Goal: Task Accomplishment & Management: Complete application form

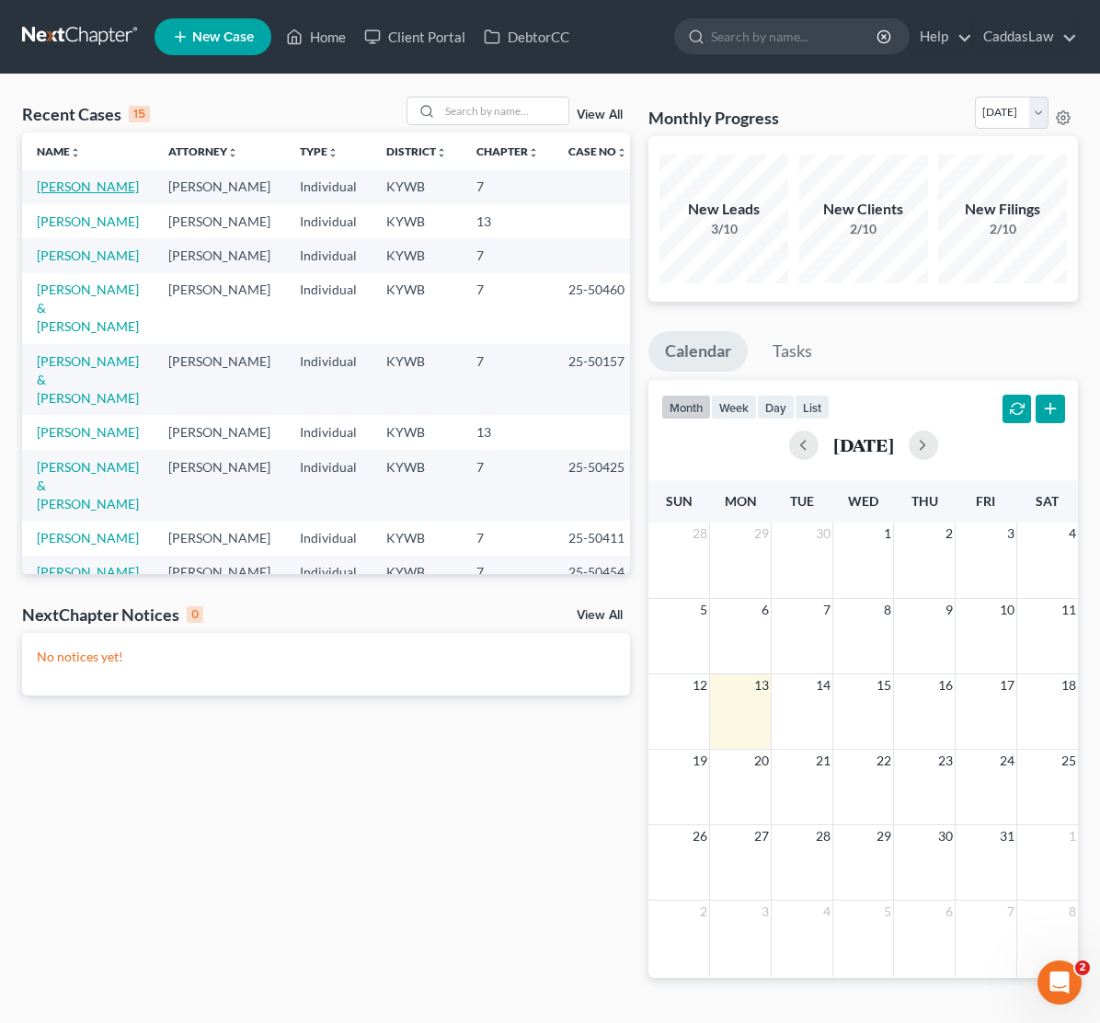
click at [88, 190] on link "[PERSON_NAME]" at bounding box center [88, 186] width 102 height 16
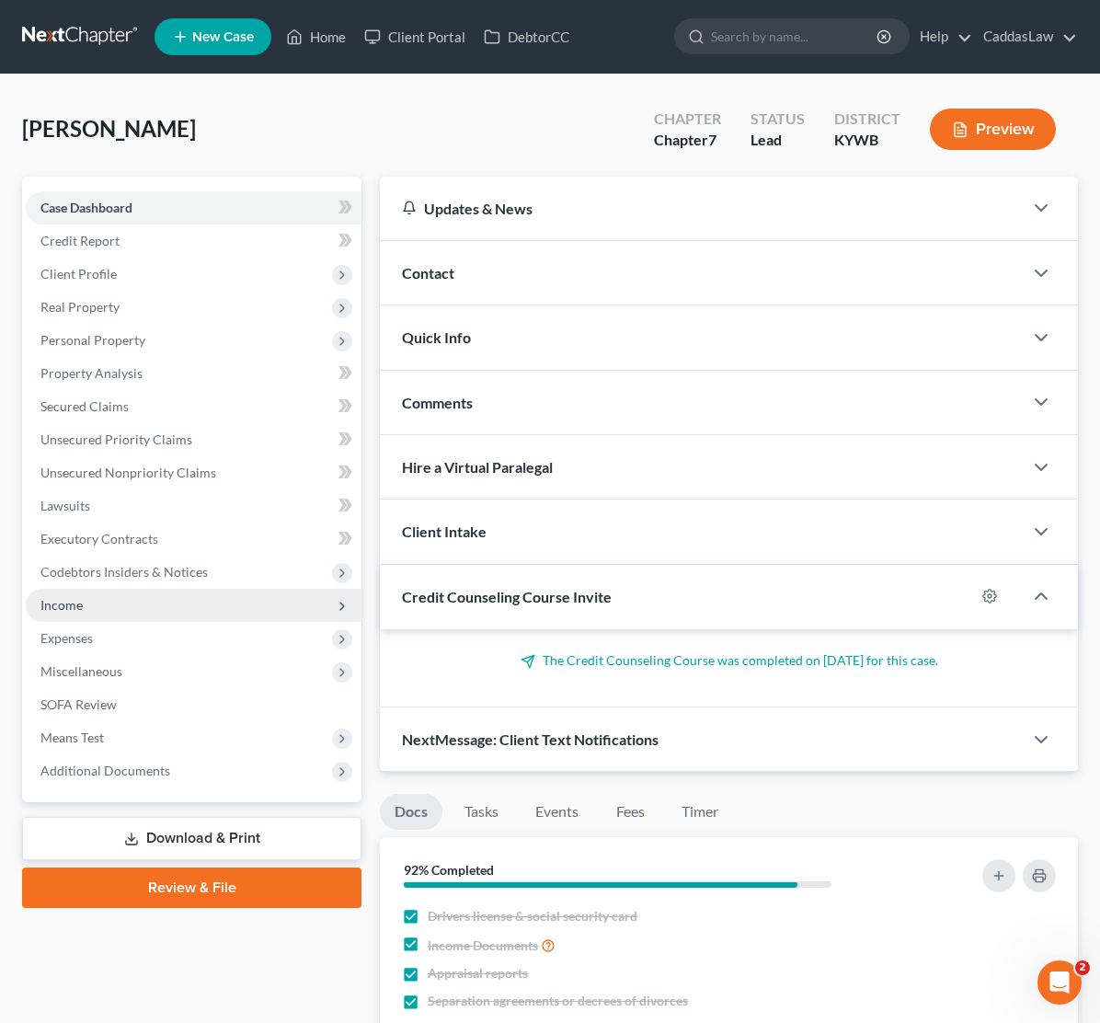
click at [79, 600] on span "Income" at bounding box center [61, 605] width 42 height 16
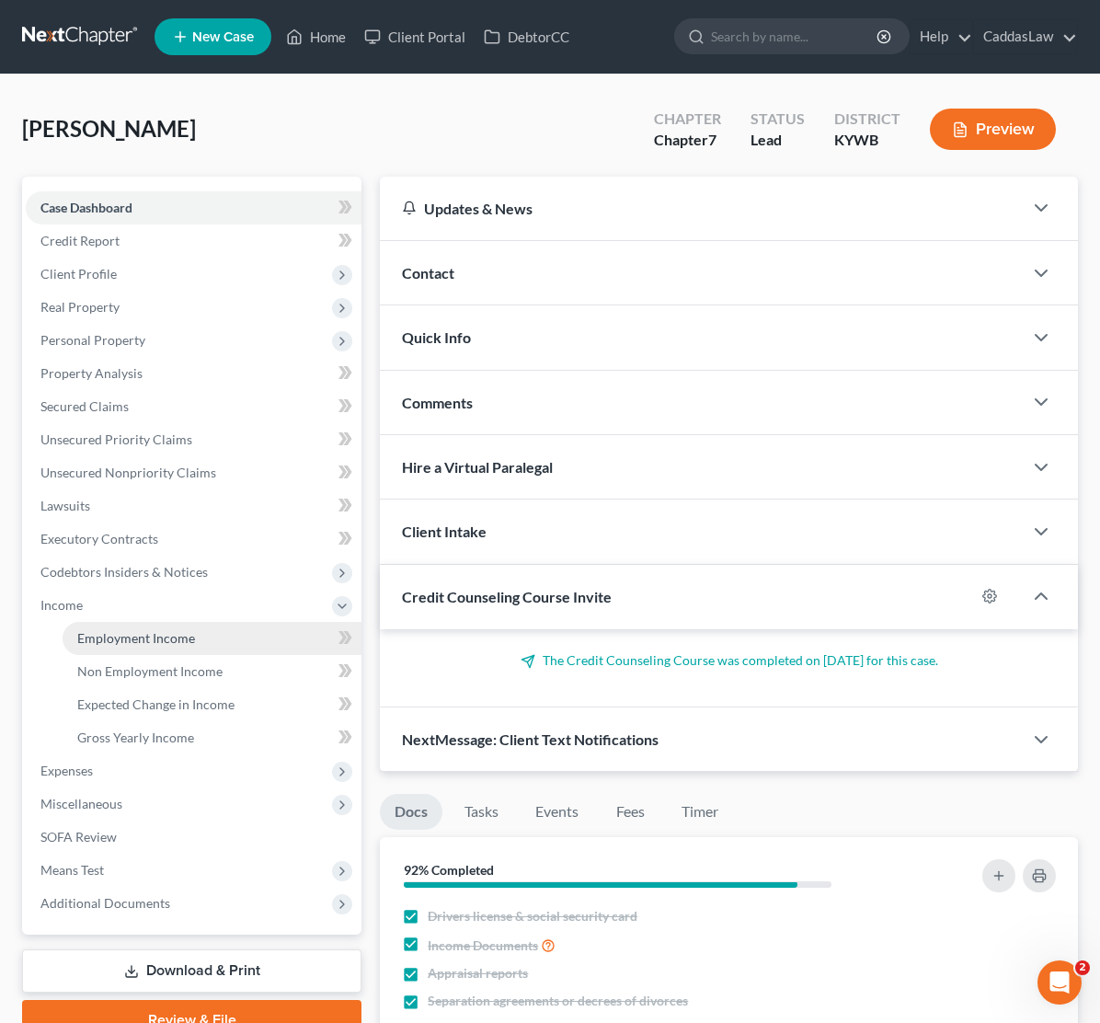
click at [154, 630] on span "Employment Income" at bounding box center [136, 638] width 118 height 16
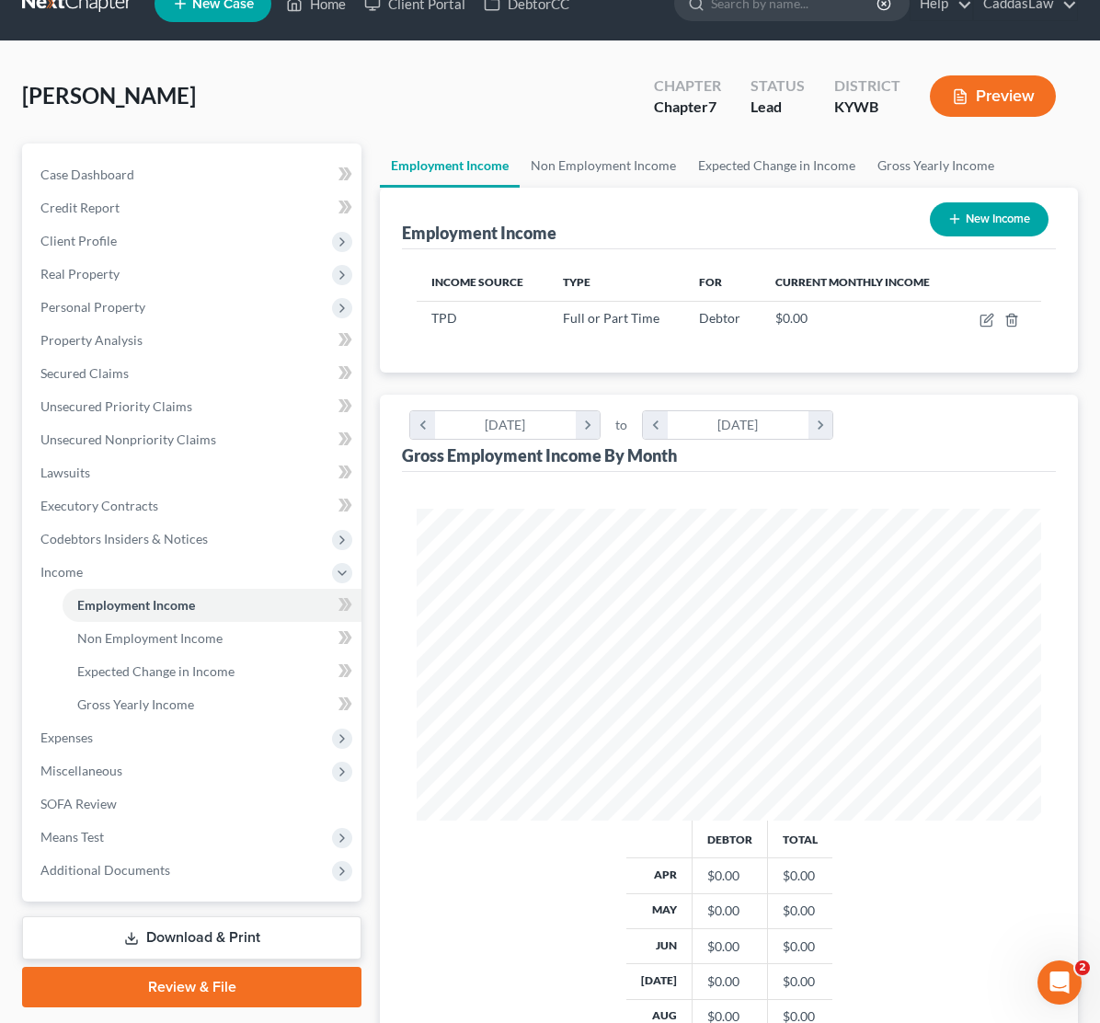
scroll to position [43, 0]
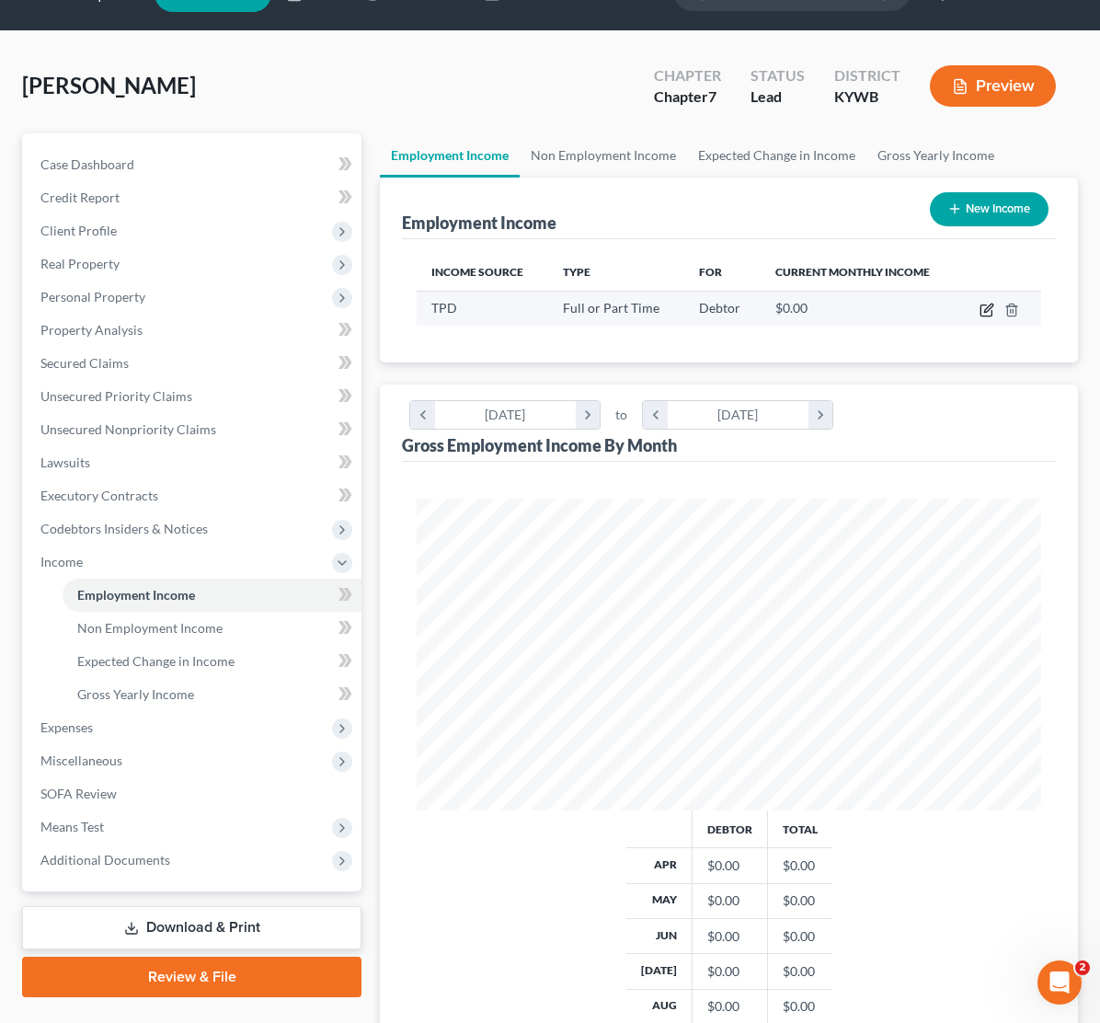
click at [984, 312] on icon "button" at bounding box center [987, 310] width 15 height 15
select select "0"
select select "18"
select select "3"
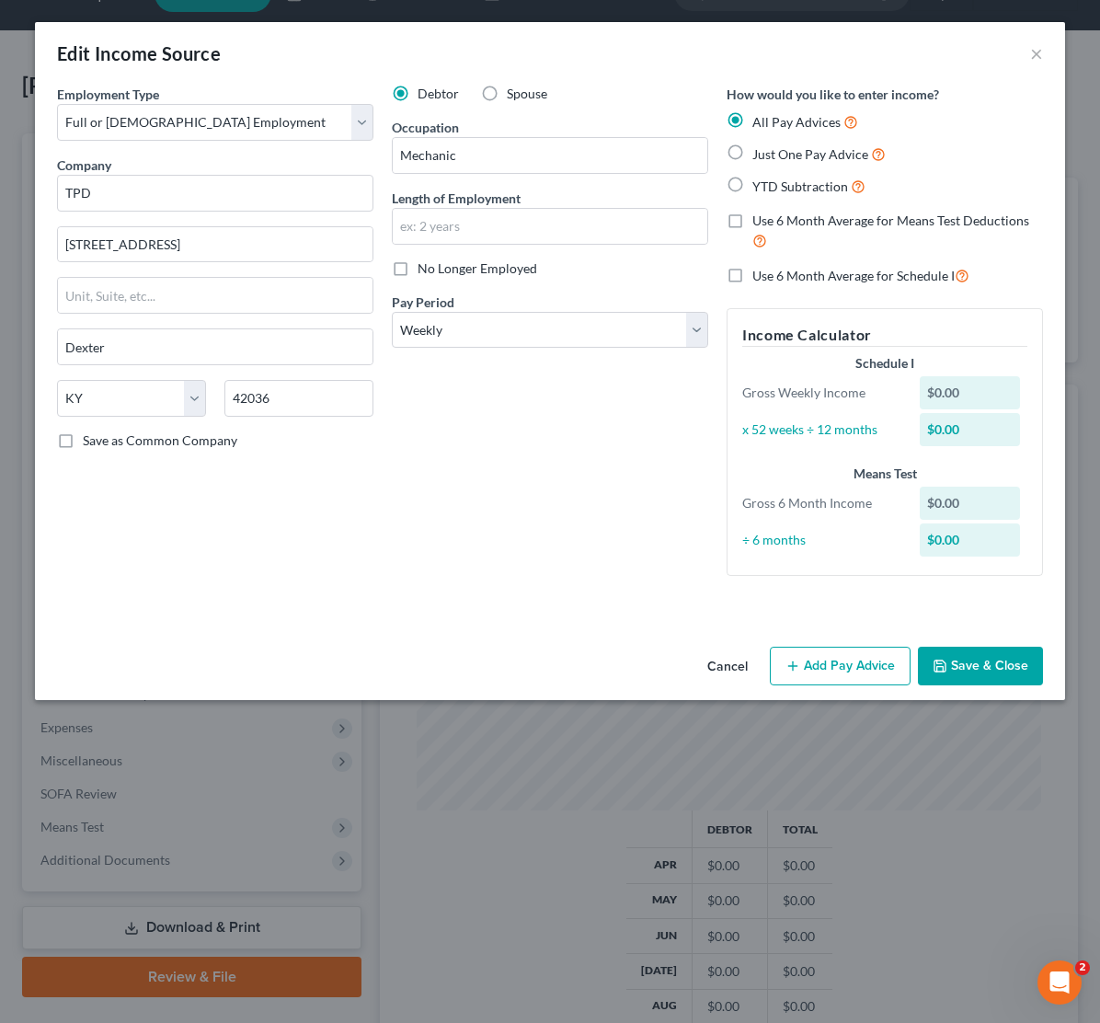
click at [721, 665] on button "Cancel" at bounding box center [728, 667] width 70 height 37
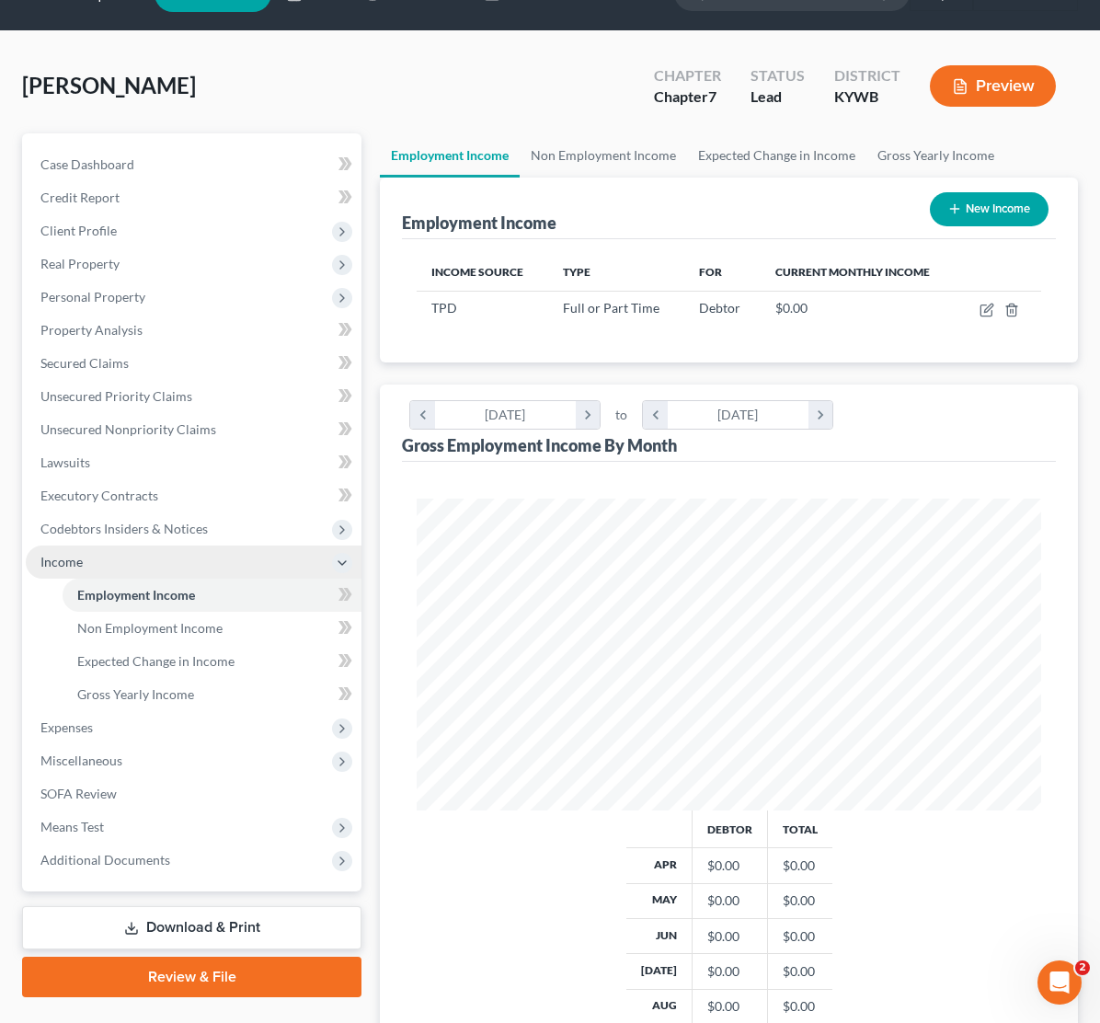
click at [342, 563] on icon at bounding box center [342, 563] width 15 height 15
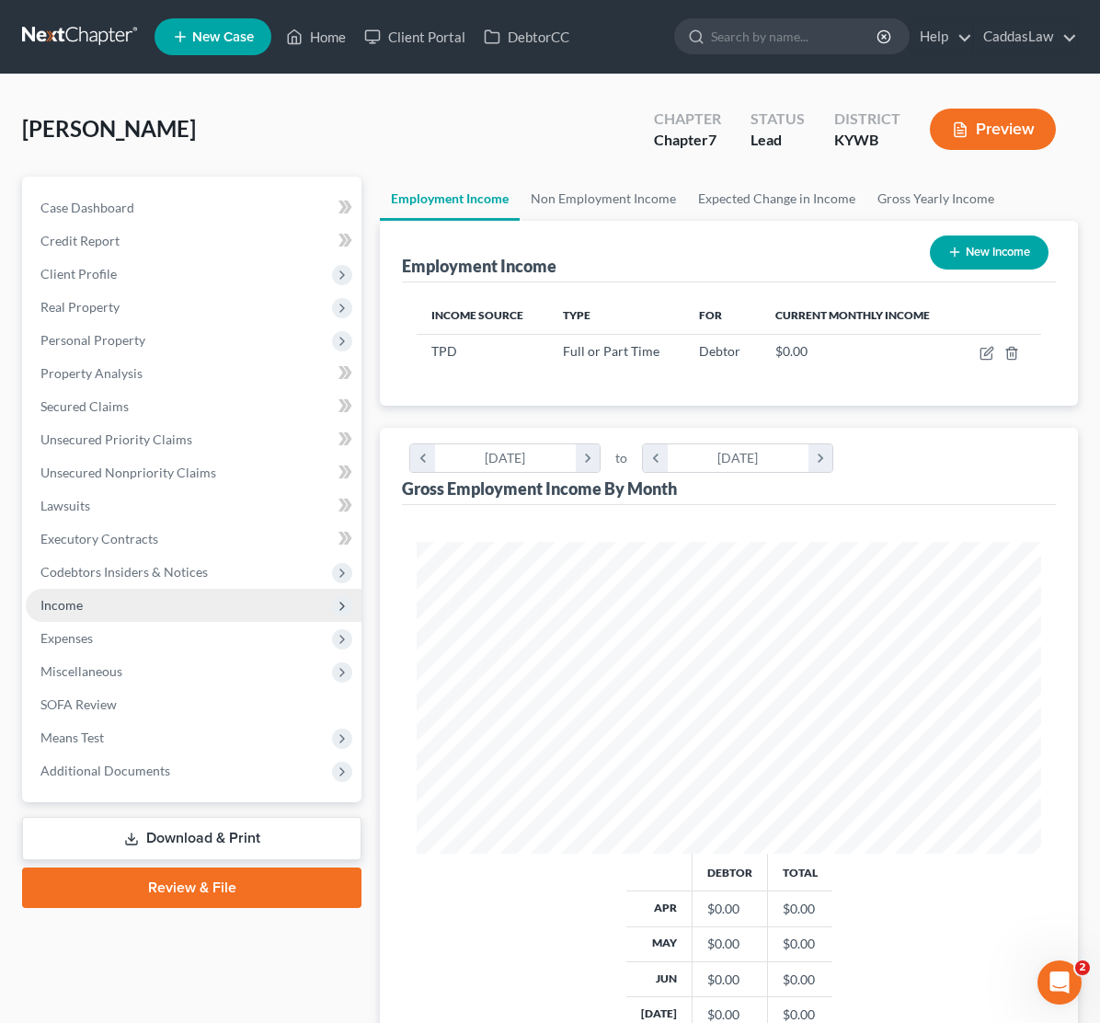
scroll to position [0, 0]
click at [102, 304] on span "Real Property" at bounding box center [79, 307] width 79 height 16
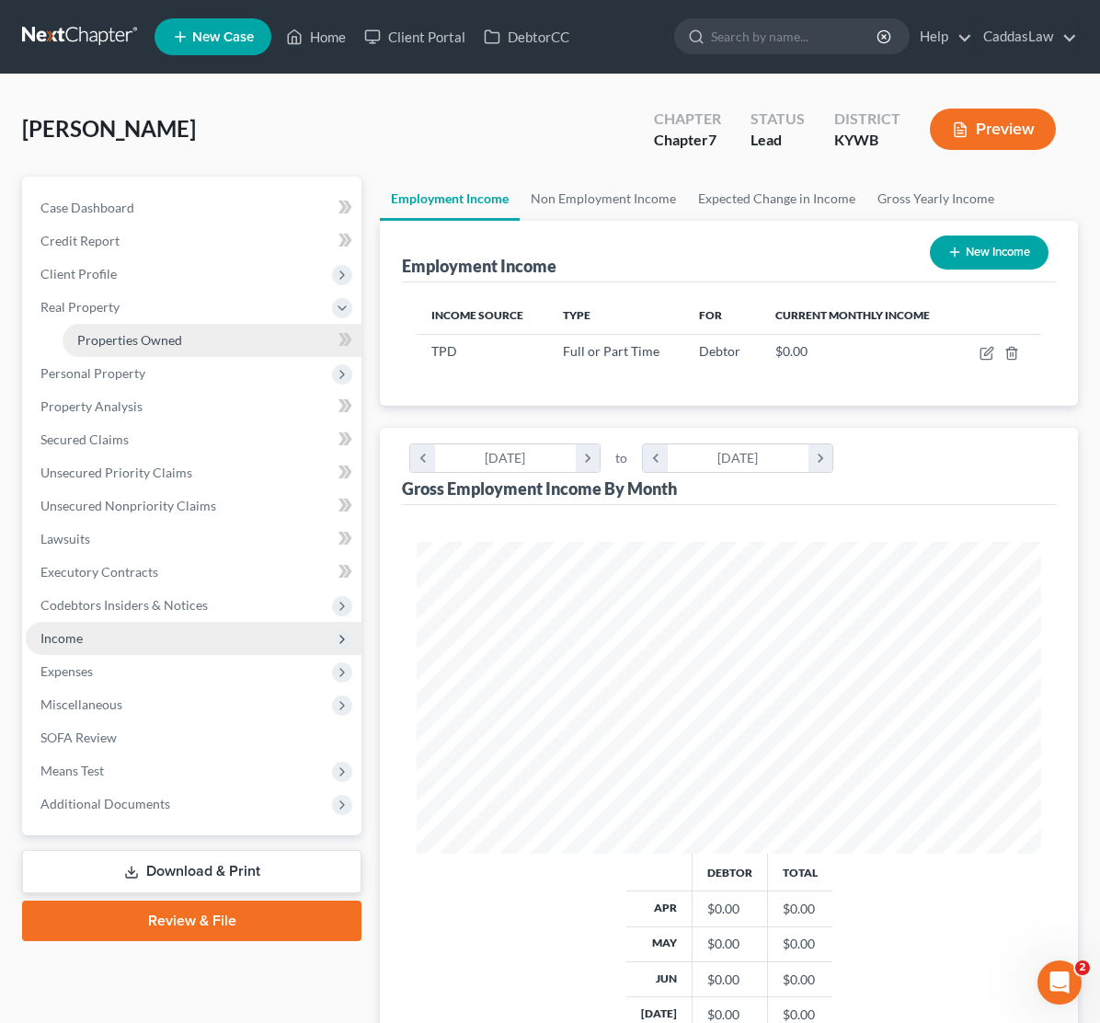
click at [113, 326] on link "Properties Owned" at bounding box center [212, 340] width 299 height 33
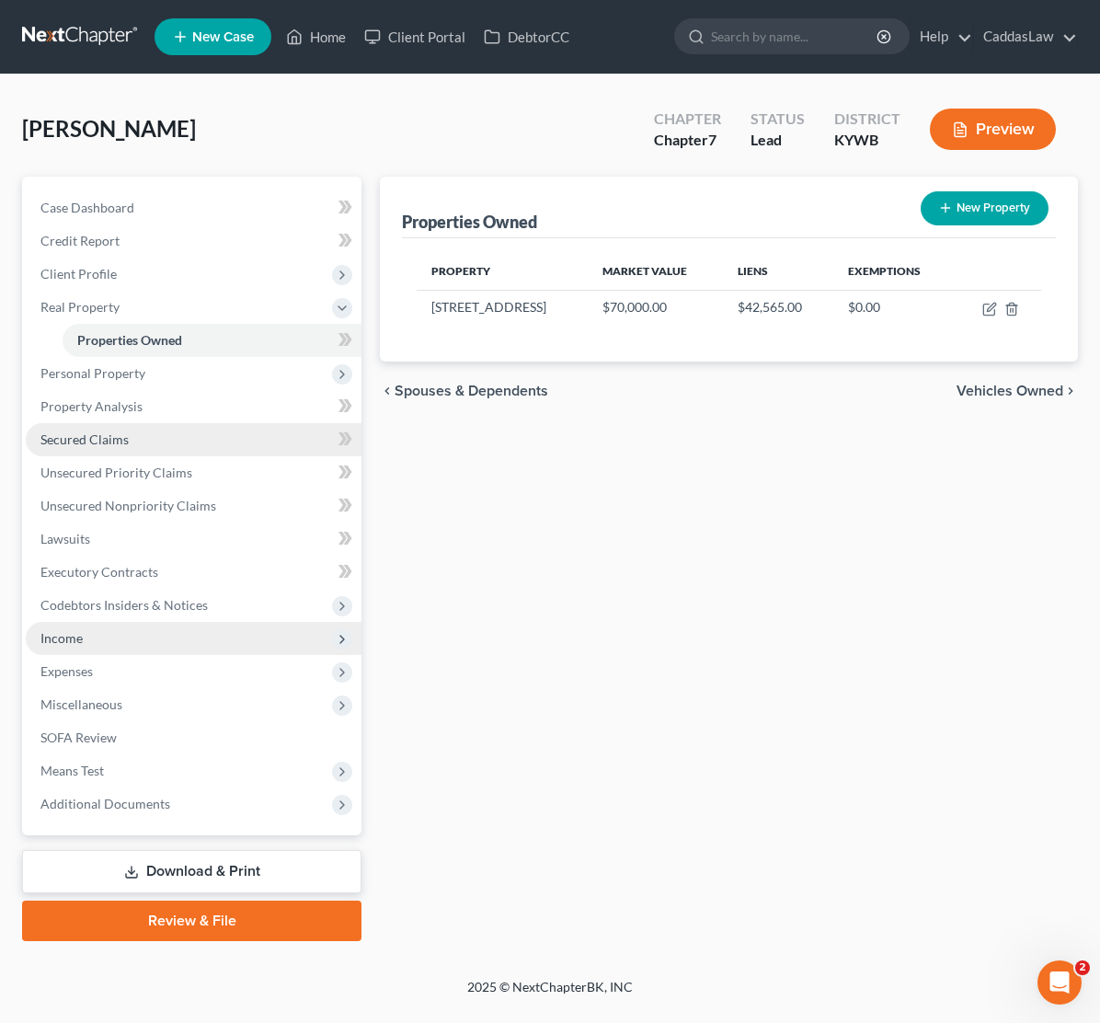
click at [86, 441] on span "Secured Claims" at bounding box center [84, 439] width 88 height 16
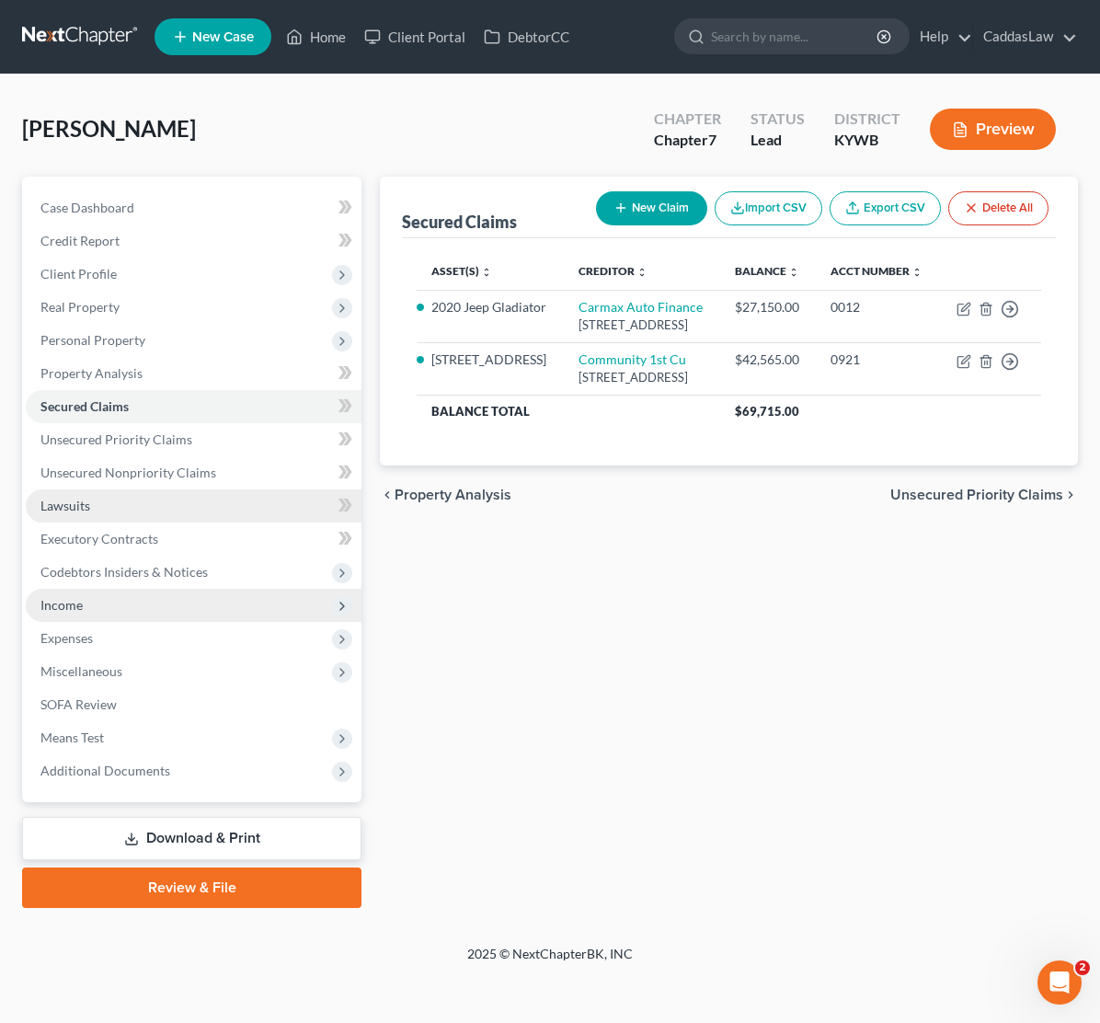
click at [91, 506] on link "Lawsuits" at bounding box center [194, 505] width 336 height 33
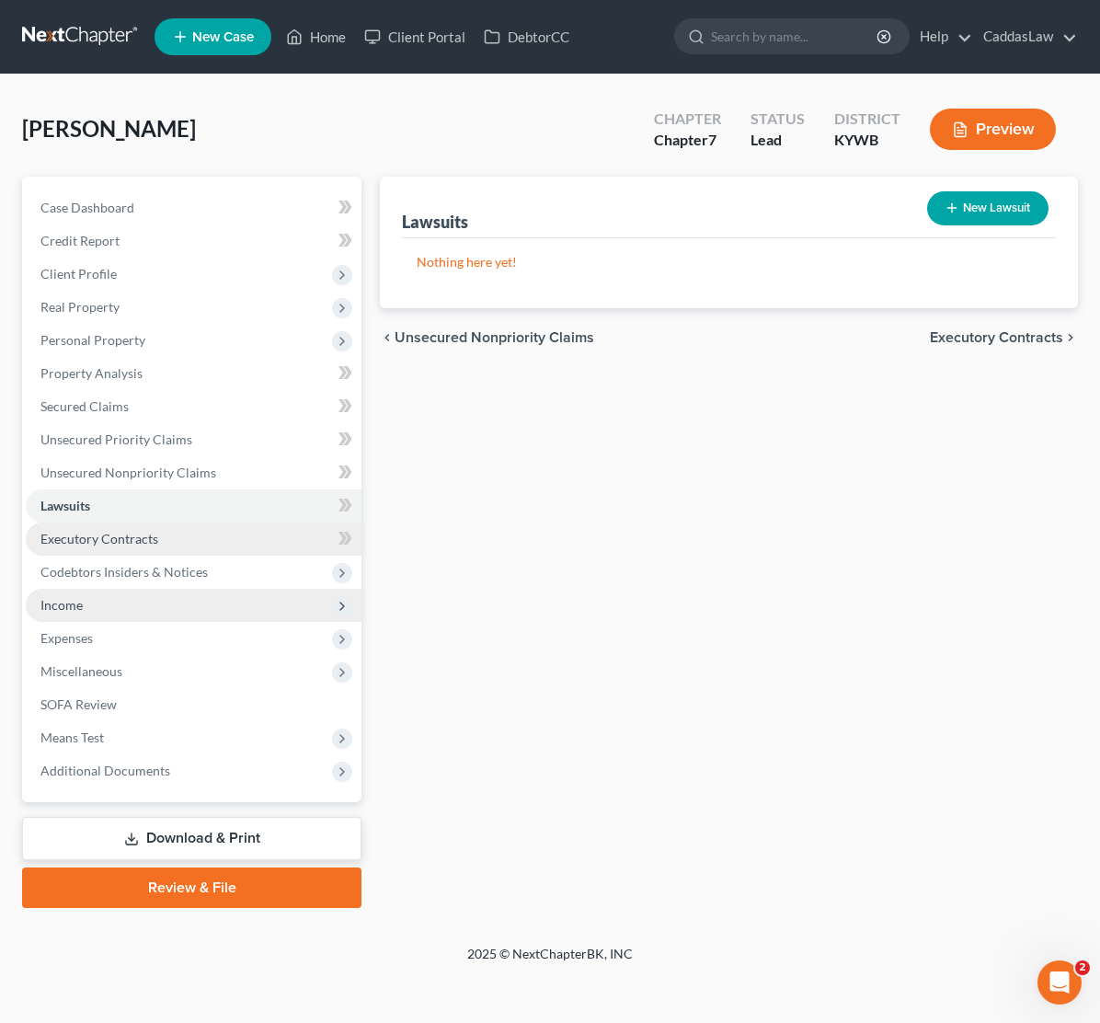
click at [101, 531] on span "Executory Contracts" at bounding box center [99, 539] width 118 height 16
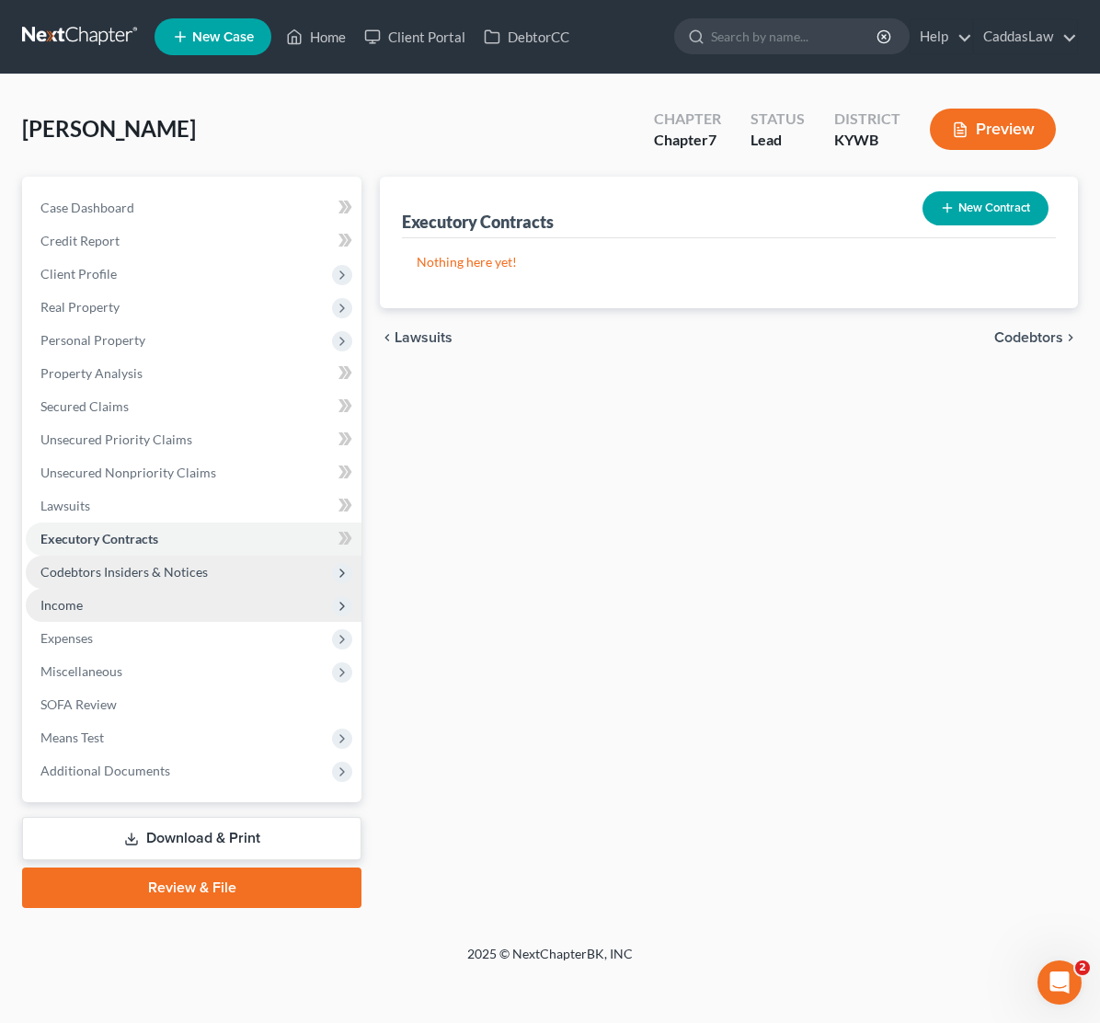
click at [96, 572] on span "Codebtors Insiders & Notices" at bounding box center [123, 572] width 167 height 16
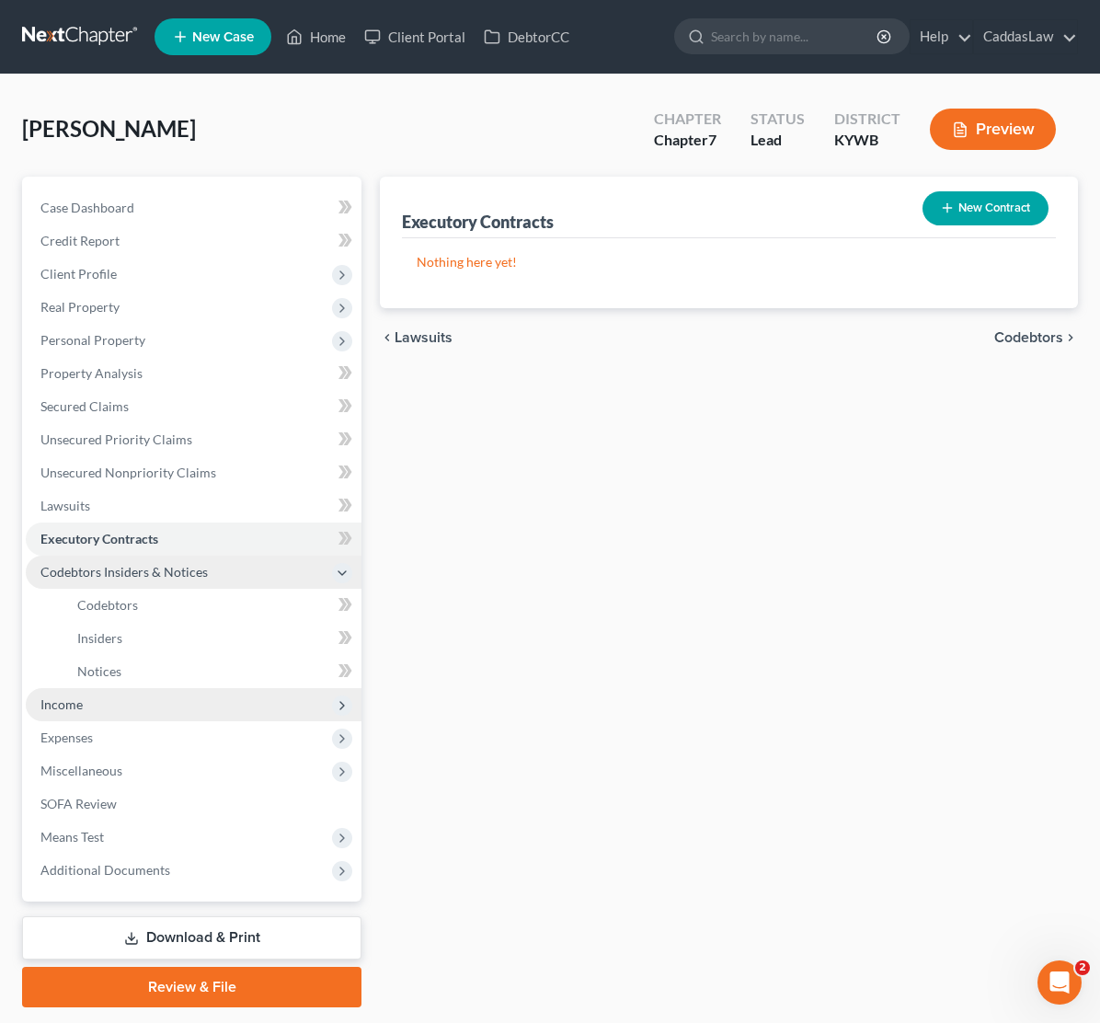
click at [81, 577] on span "Codebtors Insiders & Notices" at bounding box center [123, 572] width 167 height 16
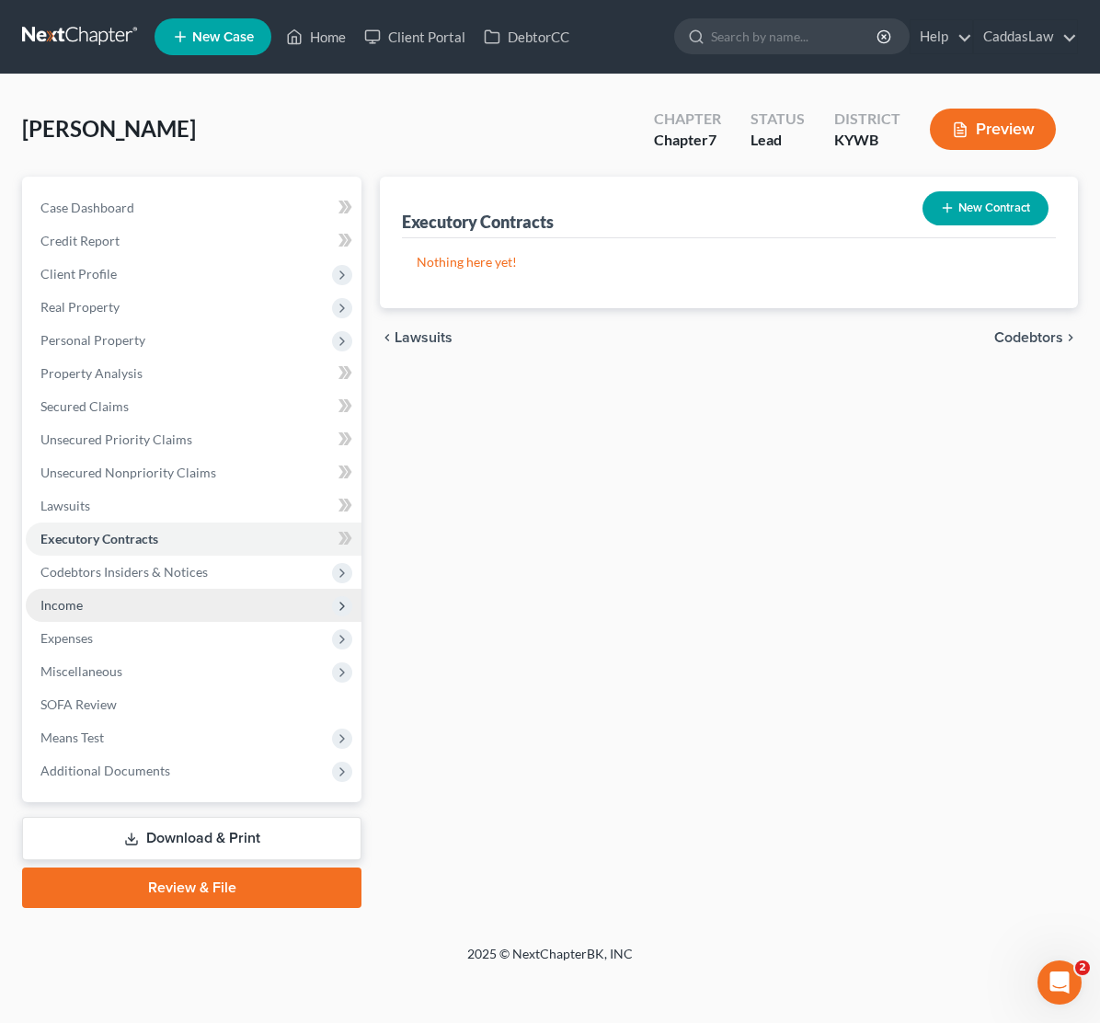
click at [57, 607] on span "Income" at bounding box center [61, 605] width 42 height 16
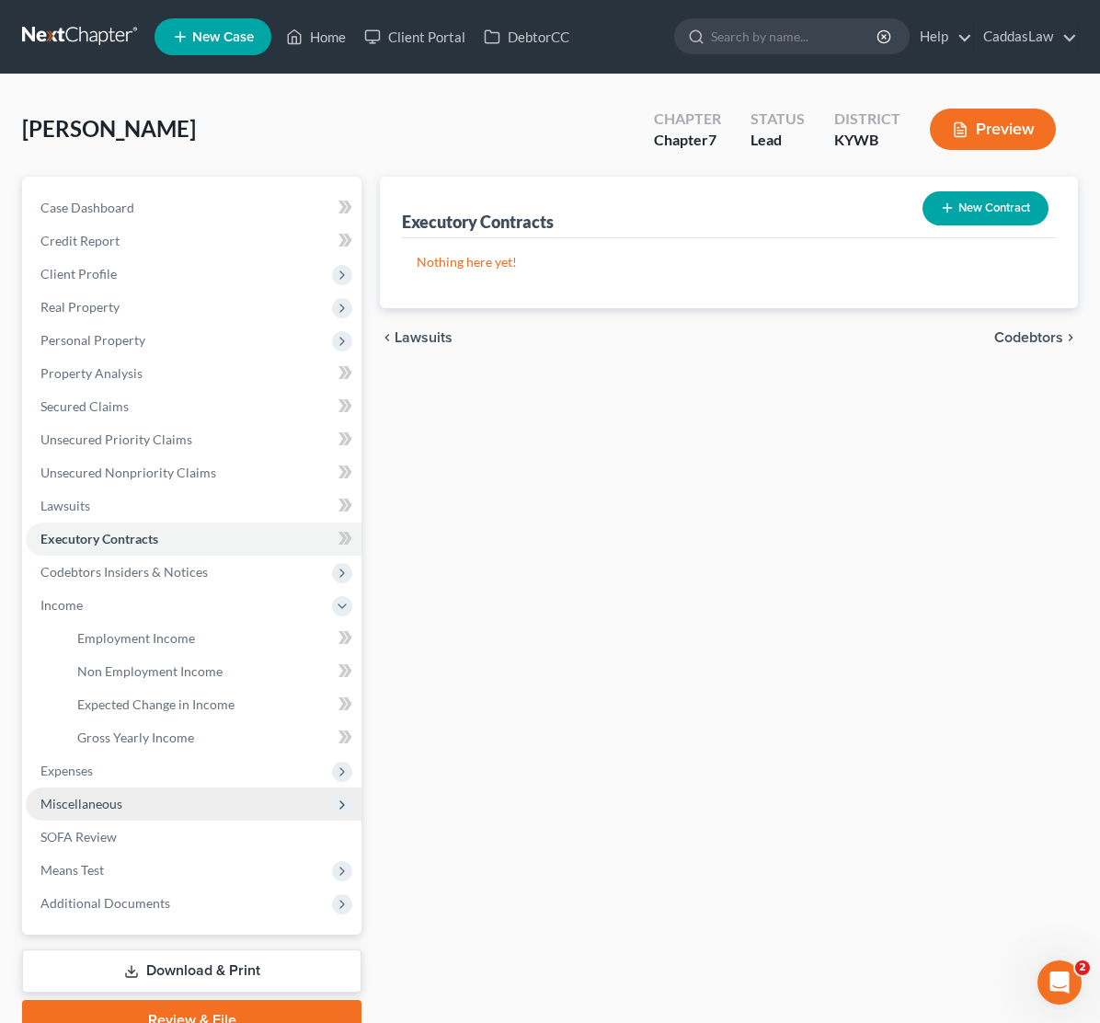
click at [58, 787] on span "Miscellaneous" at bounding box center [194, 803] width 336 height 33
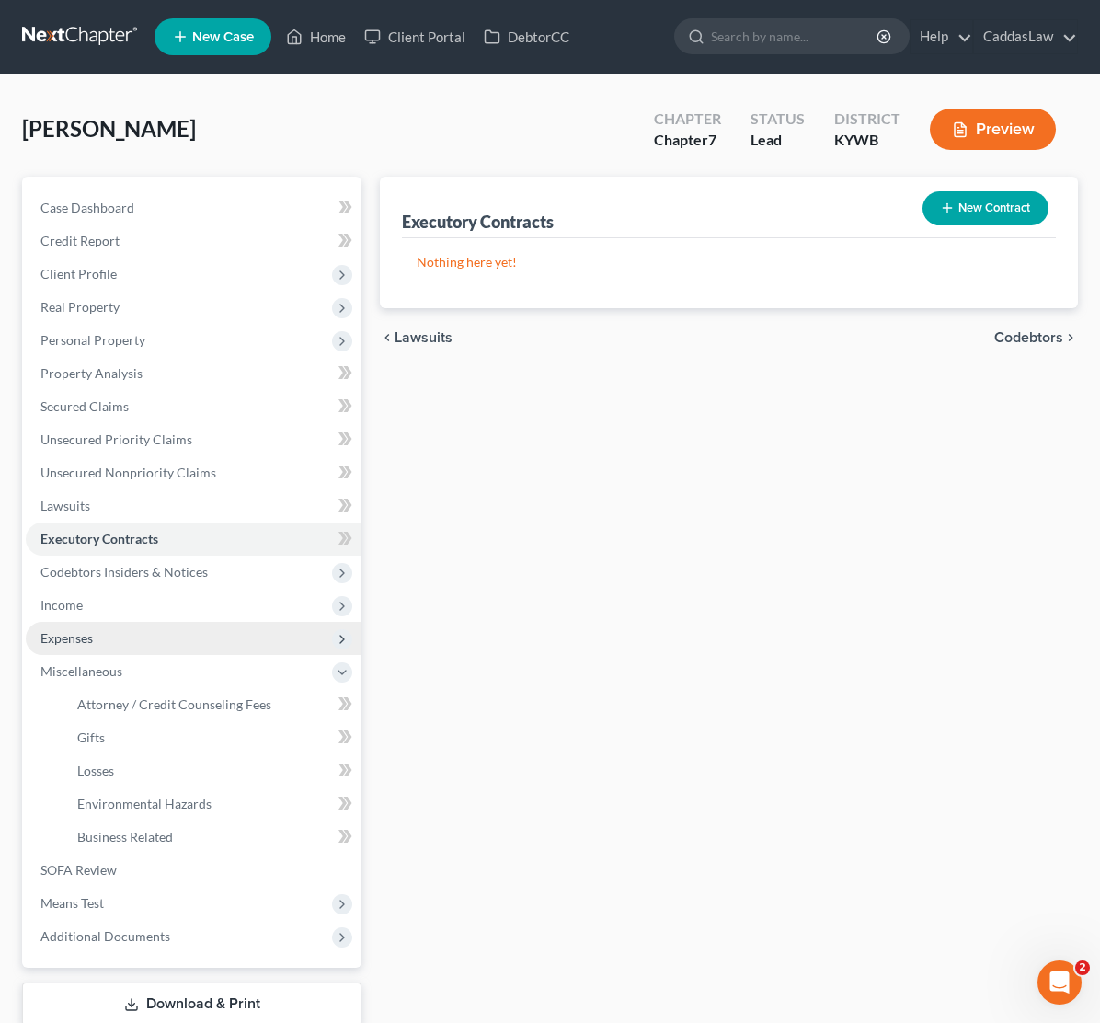
click at [61, 630] on span "Expenses" at bounding box center [66, 638] width 52 height 16
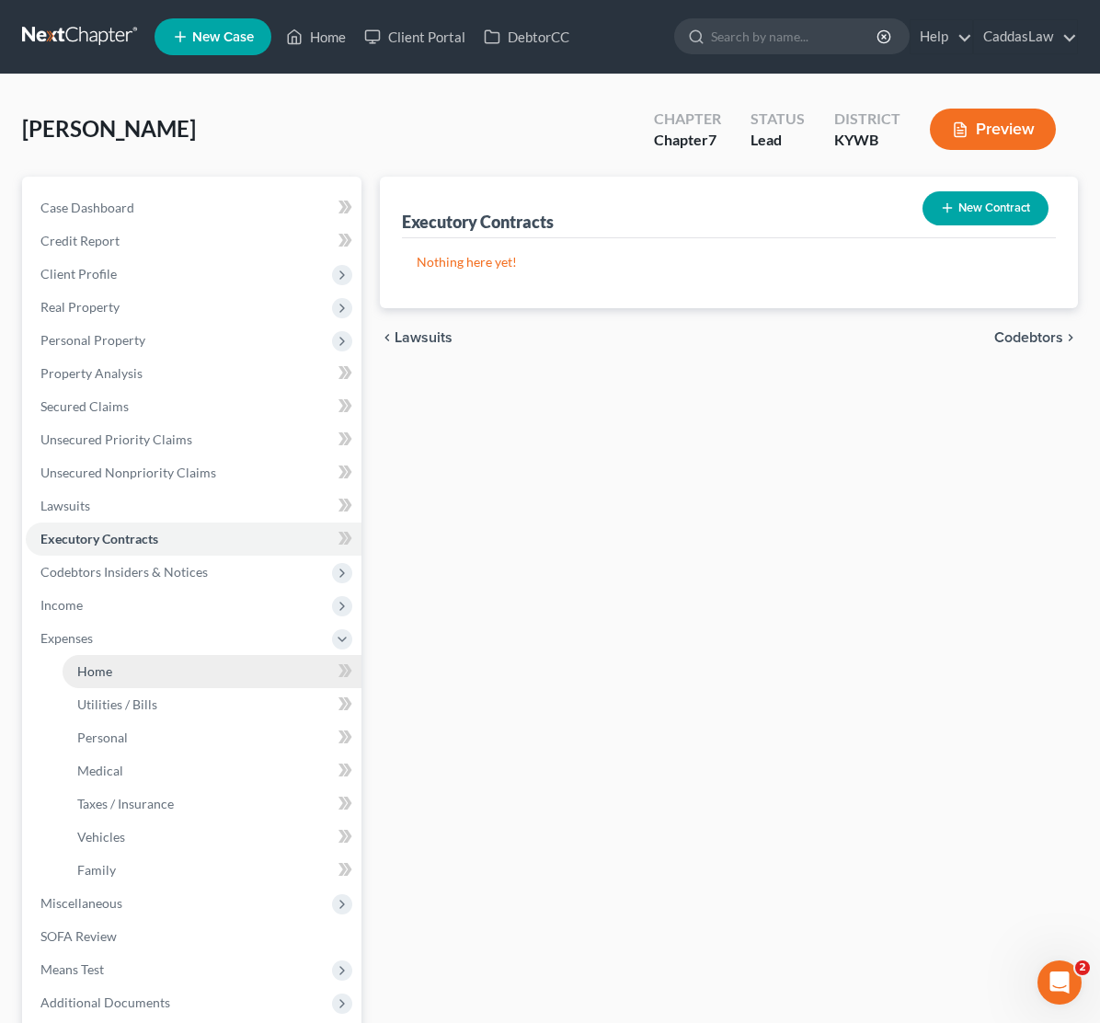
click at [90, 678] on span "Home" at bounding box center [94, 671] width 35 height 16
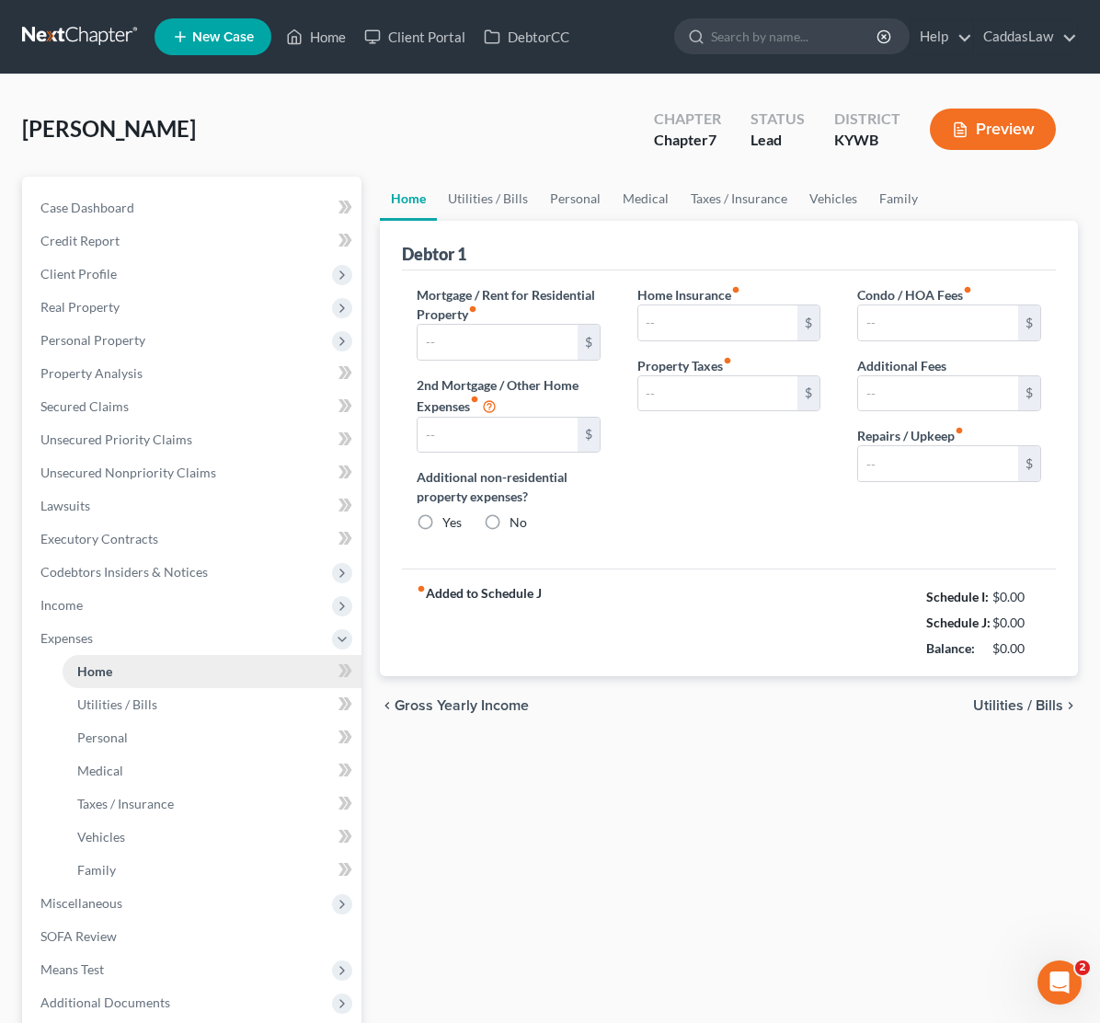
type input "163.00"
type input "0.00"
radio input "true"
type input "0.00"
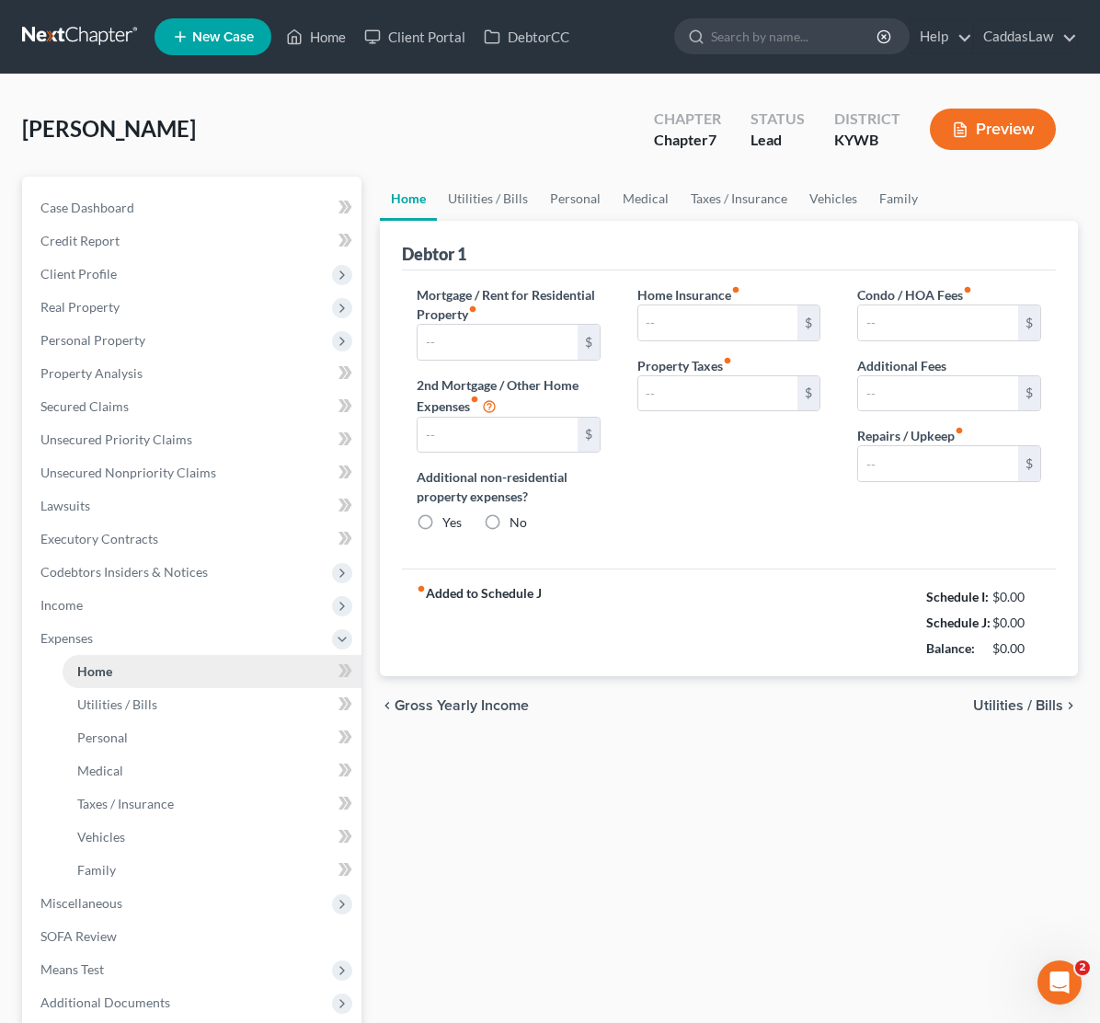
type input "0.00"
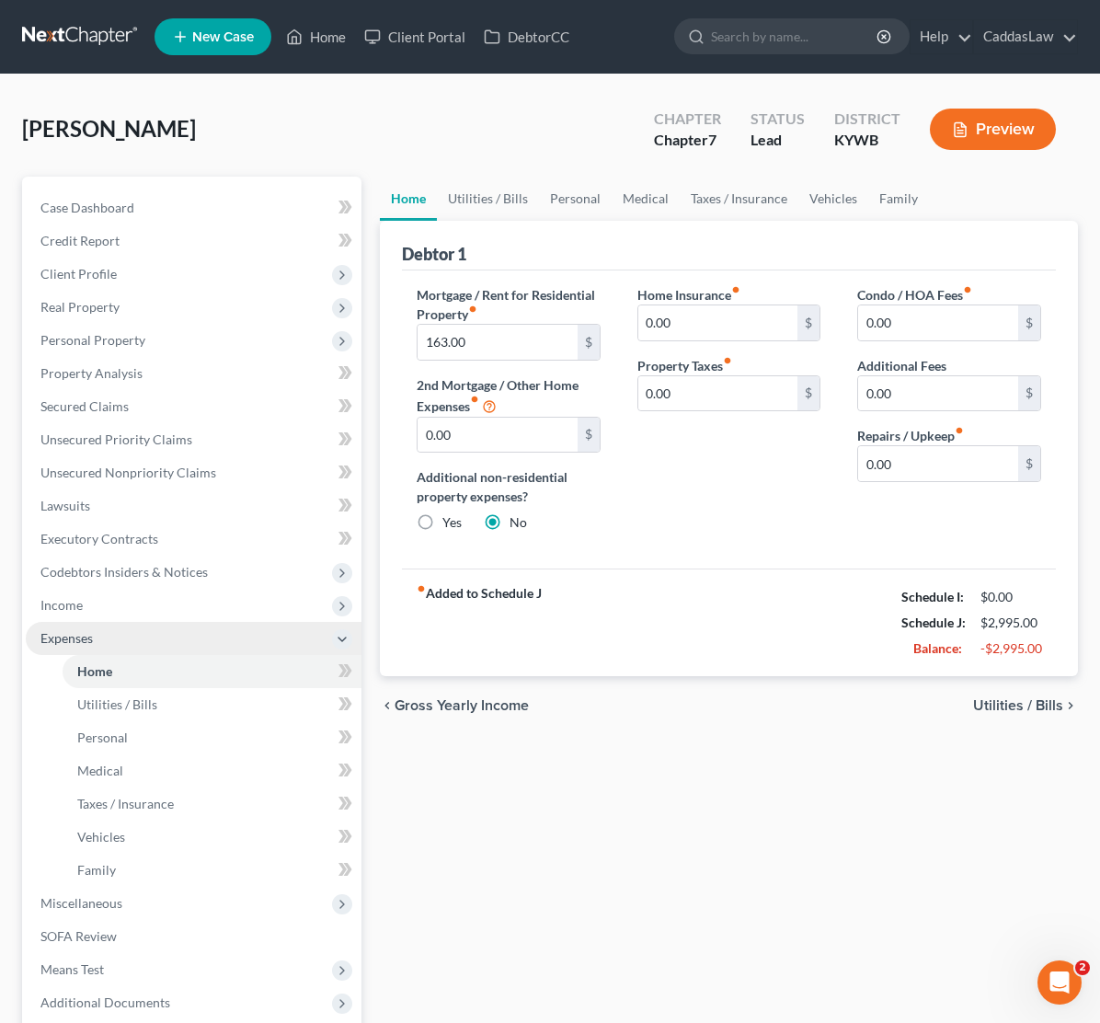
click at [81, 644] on span "Expenses" at bounding box center [66, 638] width 52 height 16
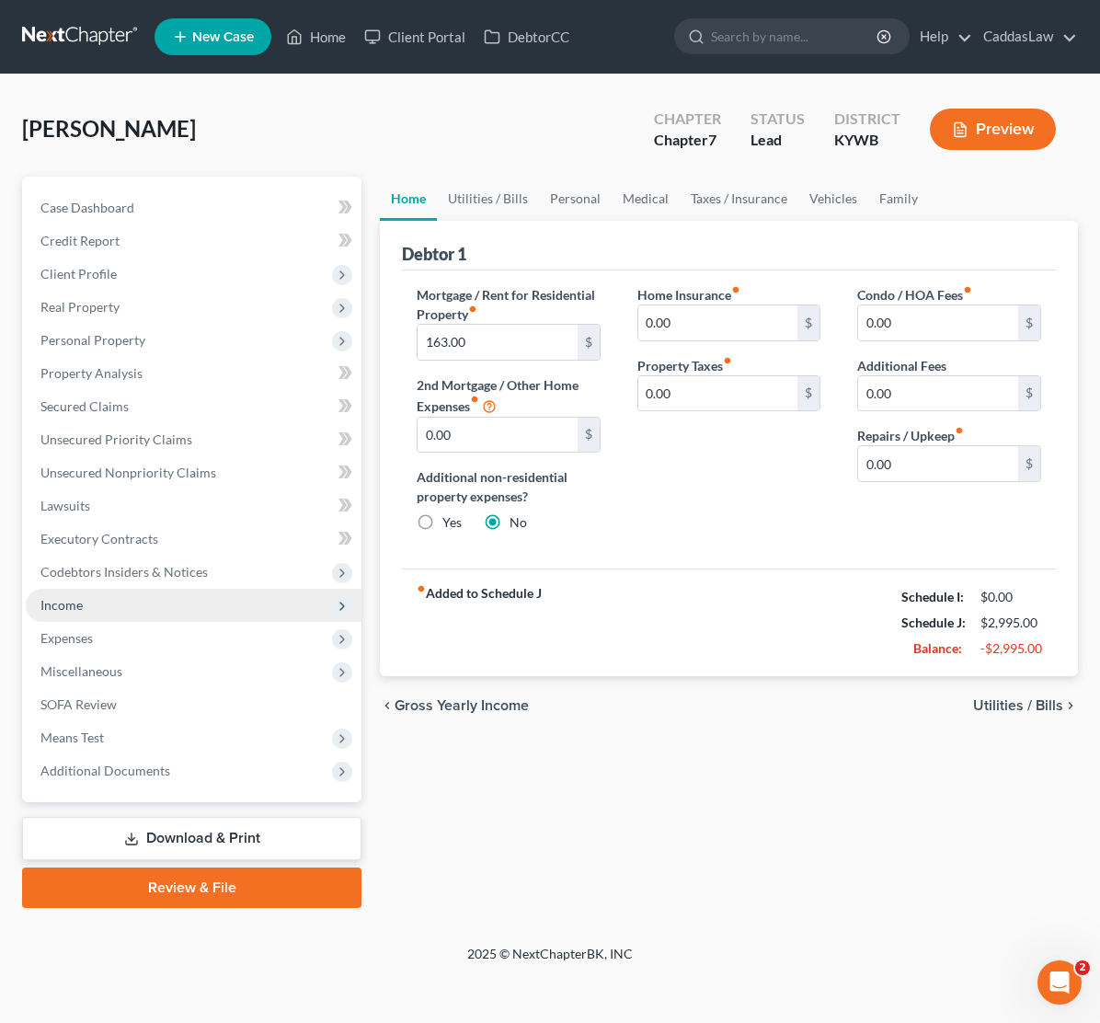
click at [71, 600] on span "Income" at bounding box center [61, 605] width 42 height 16
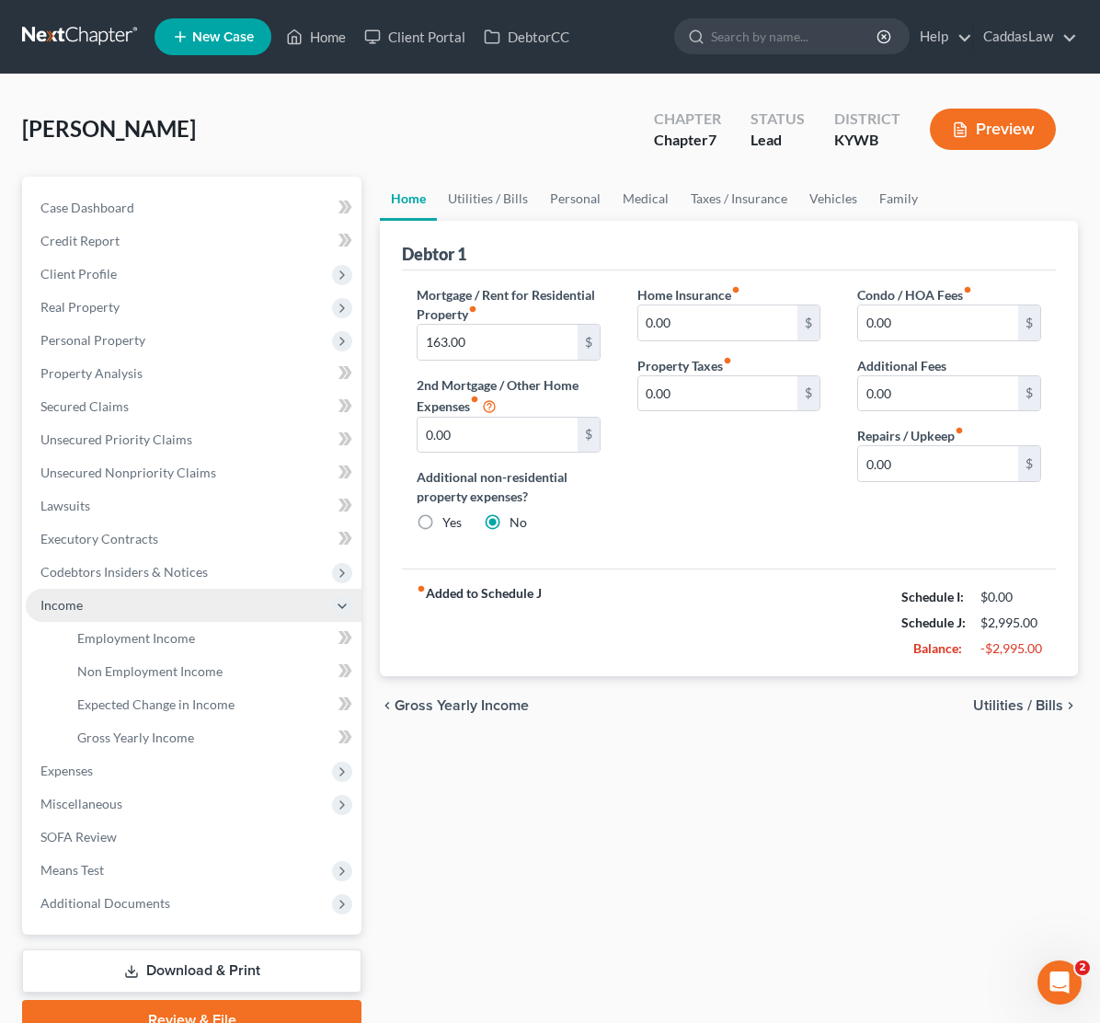
click at [71, 600] on span "Income" at bounding box center [61, 605] width 42 height 16
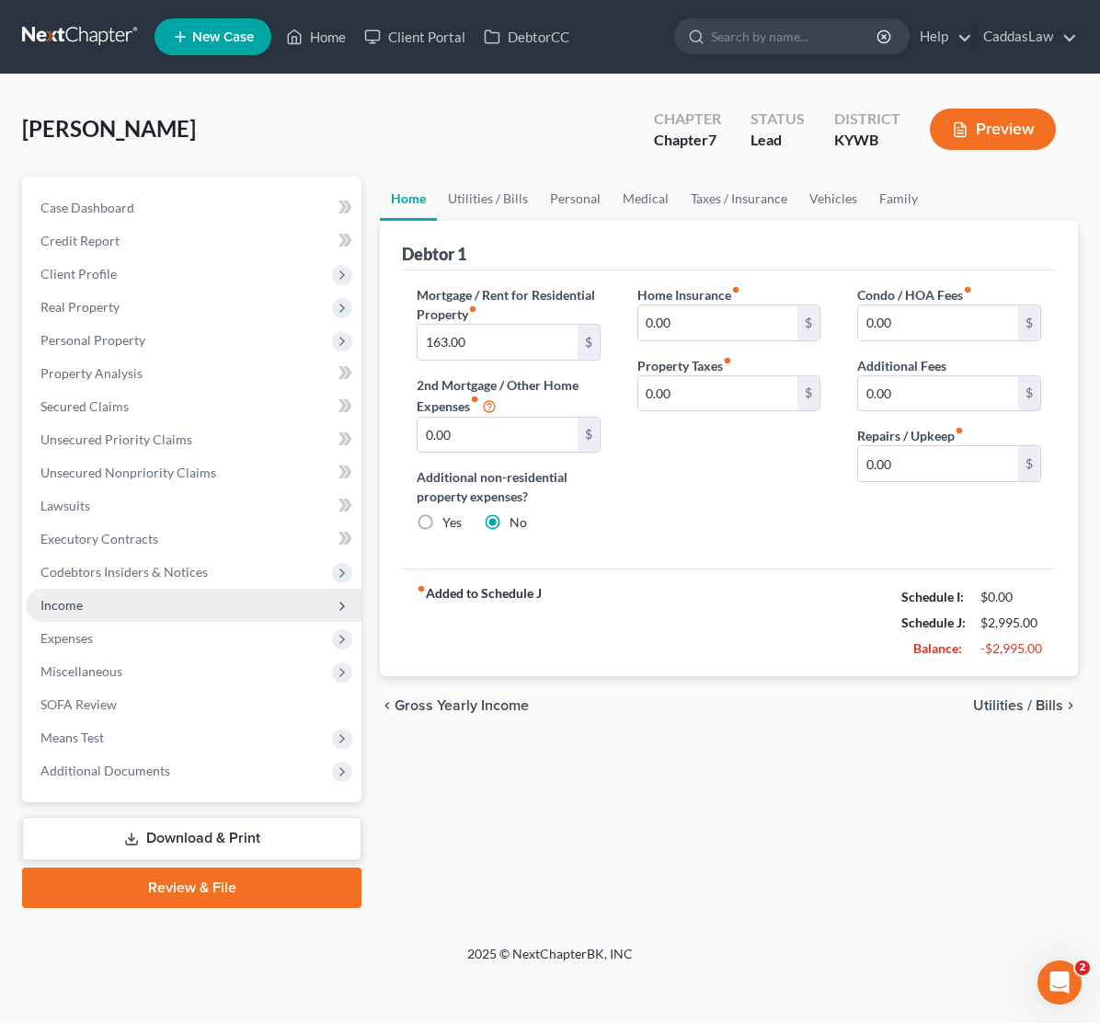
click at [71, 601] on span "Income" at bounding box center [61, 605] width 42 height 16
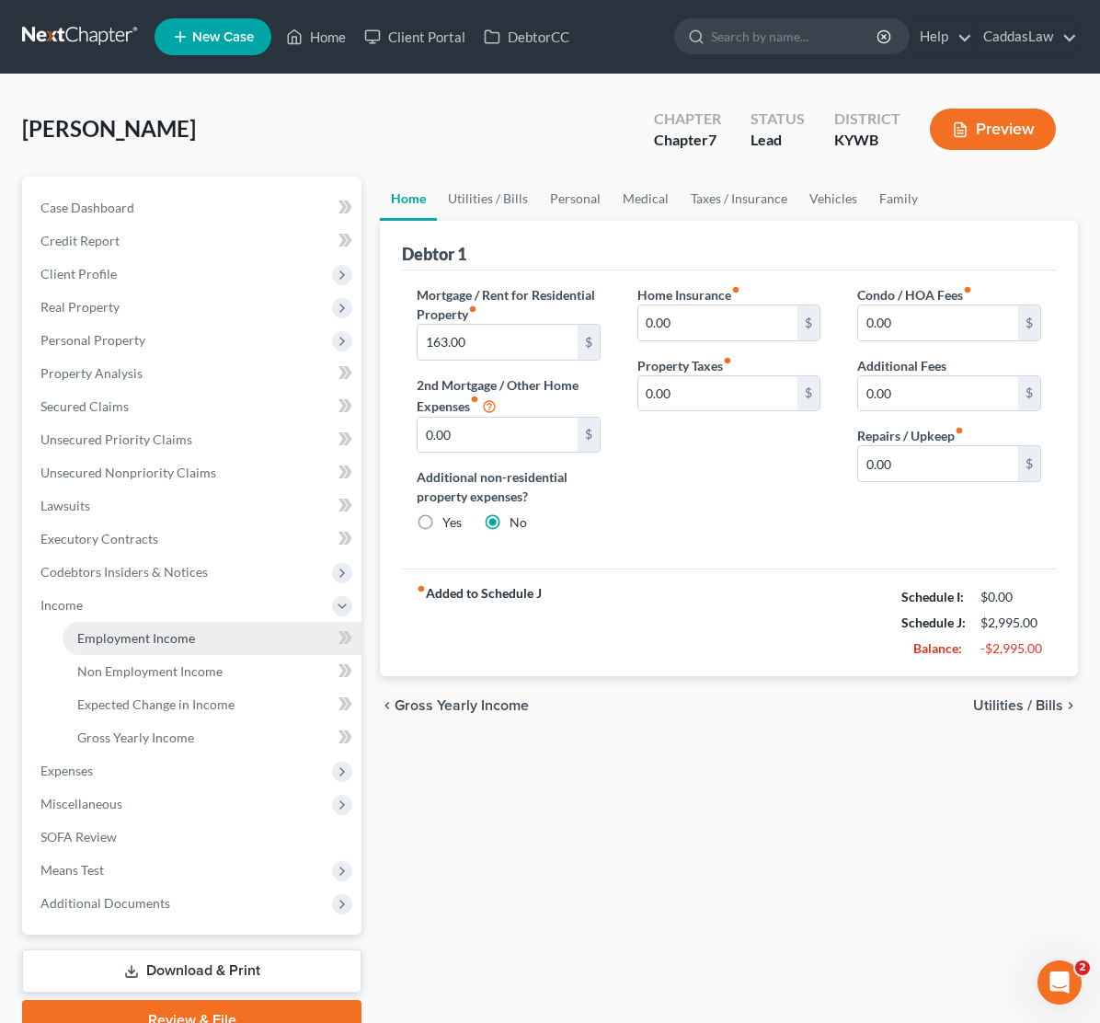
click at [103, 626] on link "Employment Income" at bounding box center [212, 638] width 299 height 33
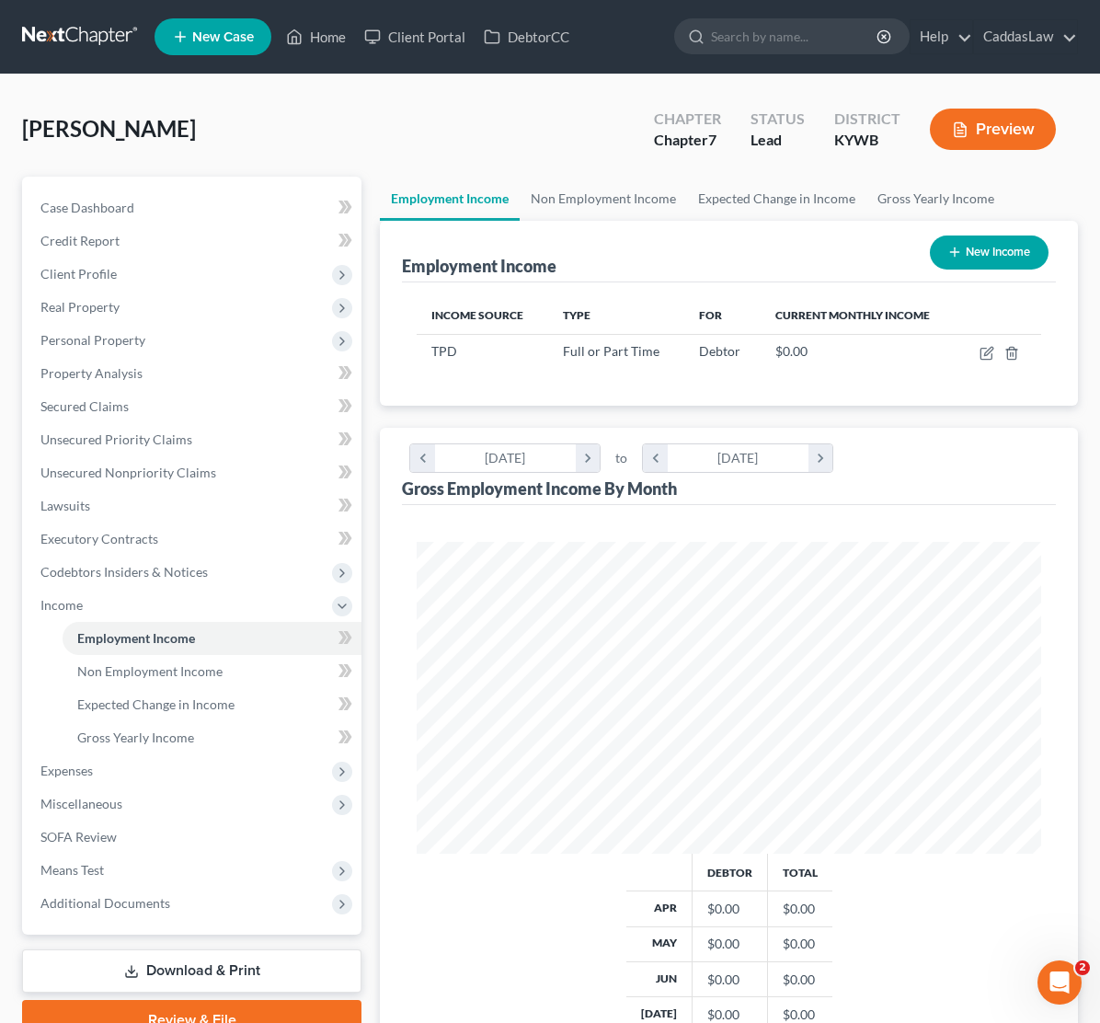
scroll to position [312, 661]
click at [987, 358] on icon "button" at bounding box center [987, 353] width 15 height 15
select select "0"
select select "18"
select select "3"
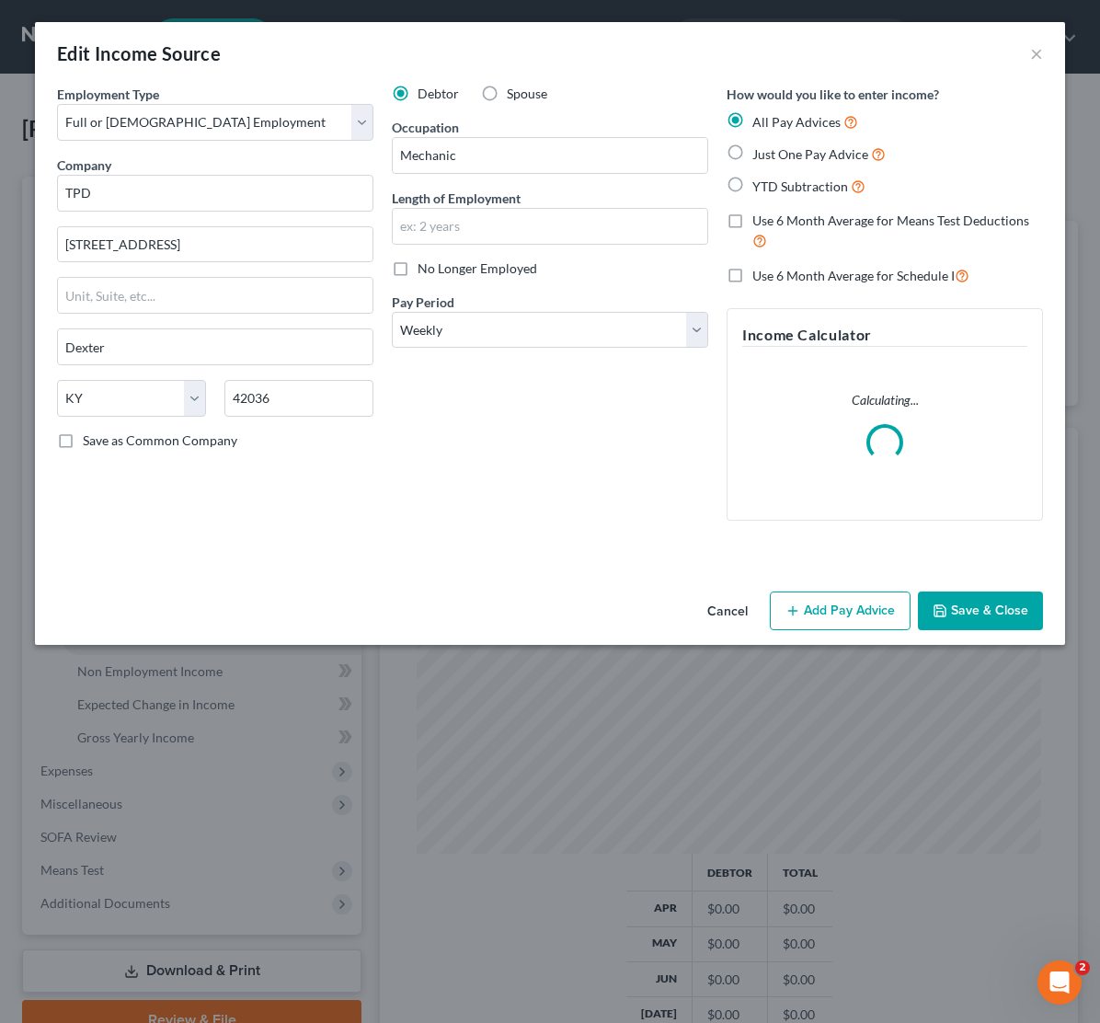
click at [837, 607] on button "Add Pay Advice" at bounding box center [840, 611] width 141 height 39
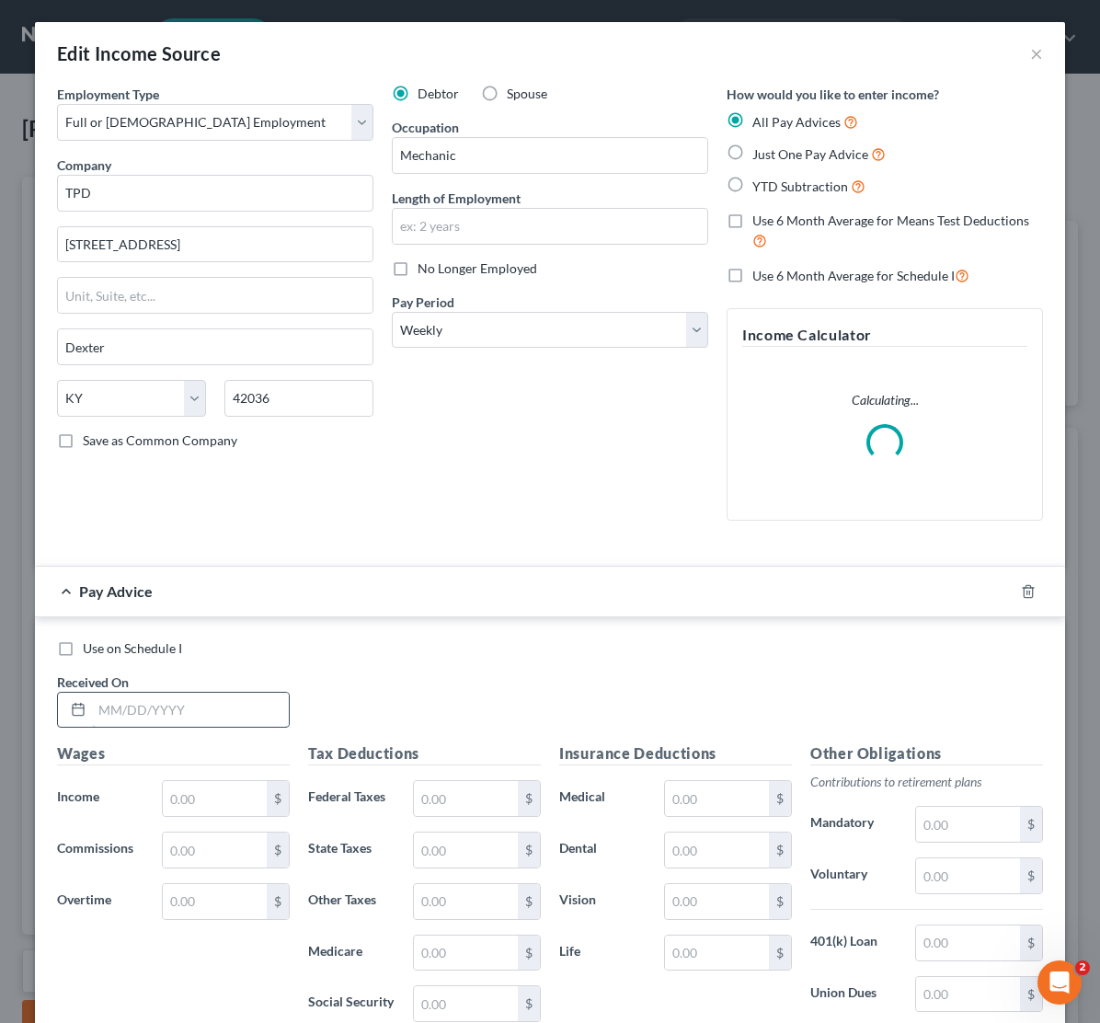
click at [114, 710] on input "text" at bounding box center [190, 710] width 197 height 35
